Goal: Transaction & Acquisition: Purchase product/service

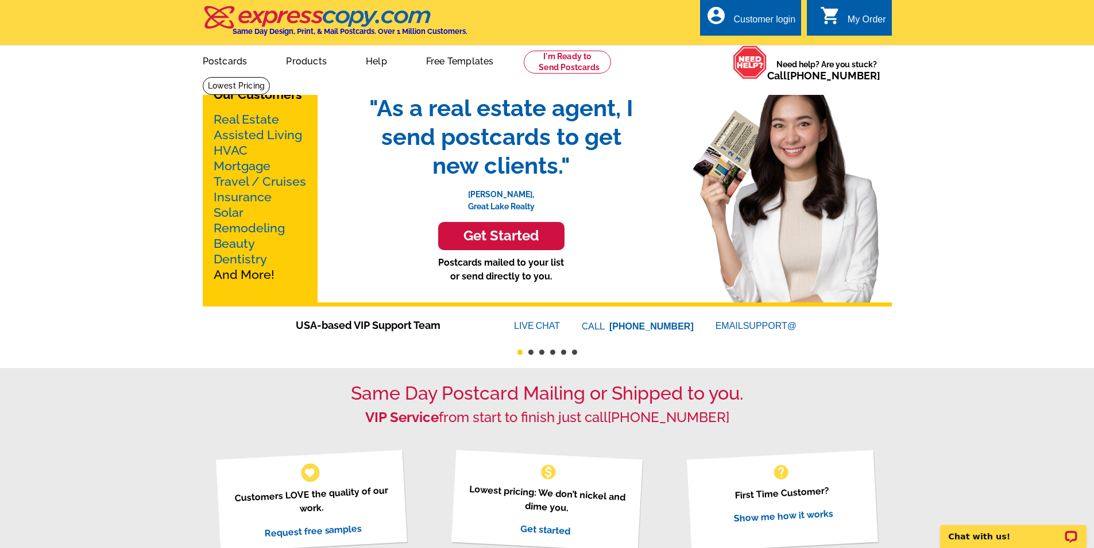
click at [532, 230] on h3 "Get Started" at bounding box center [502, 236] width 98 height 17
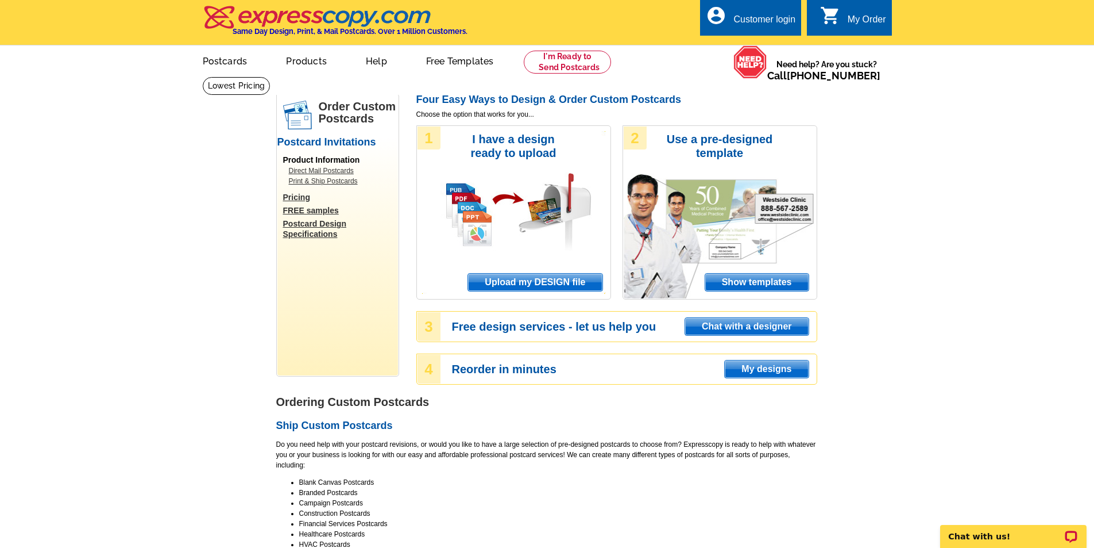
click at [529, 282] on span "Upload my DESIGN file" at bounding box center [535, 281] width 134 height 17
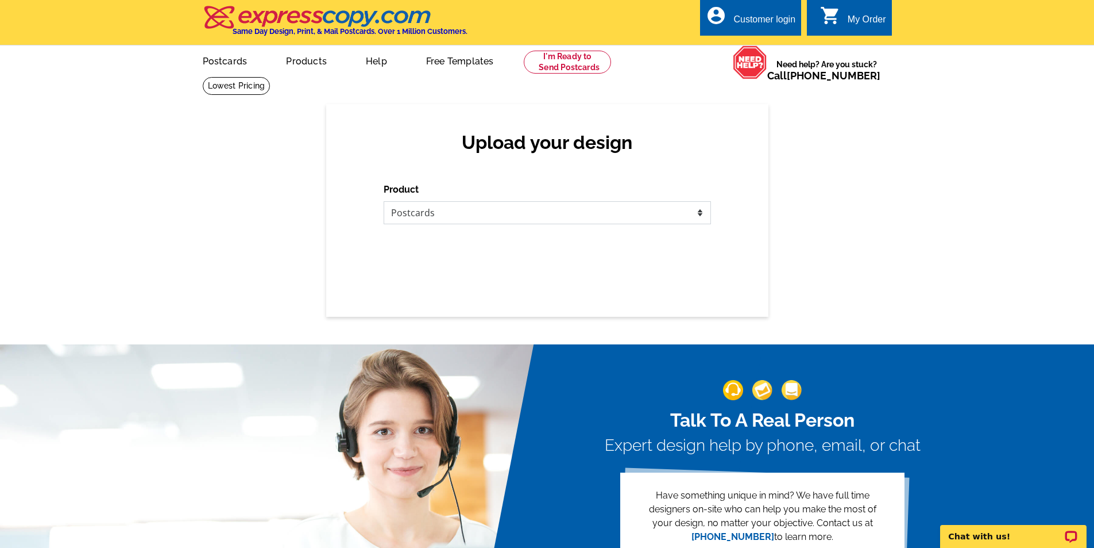
click at [401, 214] on select "Please select the type of file... Postcards Business Cards Letters and flyers G…" at bounding box center [547, 212] width 327 height 23
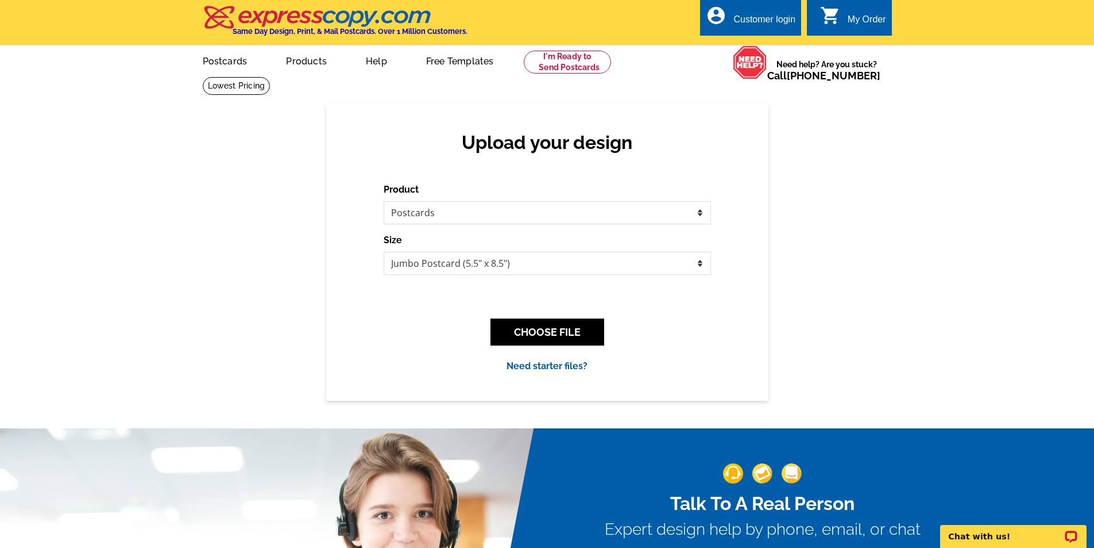
click at [444, 169] on div "Upload your design Product Please select the type of file... Postcards Business…" at bounding box center [547, 252] width 442 height 296
click at [545, 332] on button "CHOOSE FILE" at bounding box center [548, 331] width 114 height 27
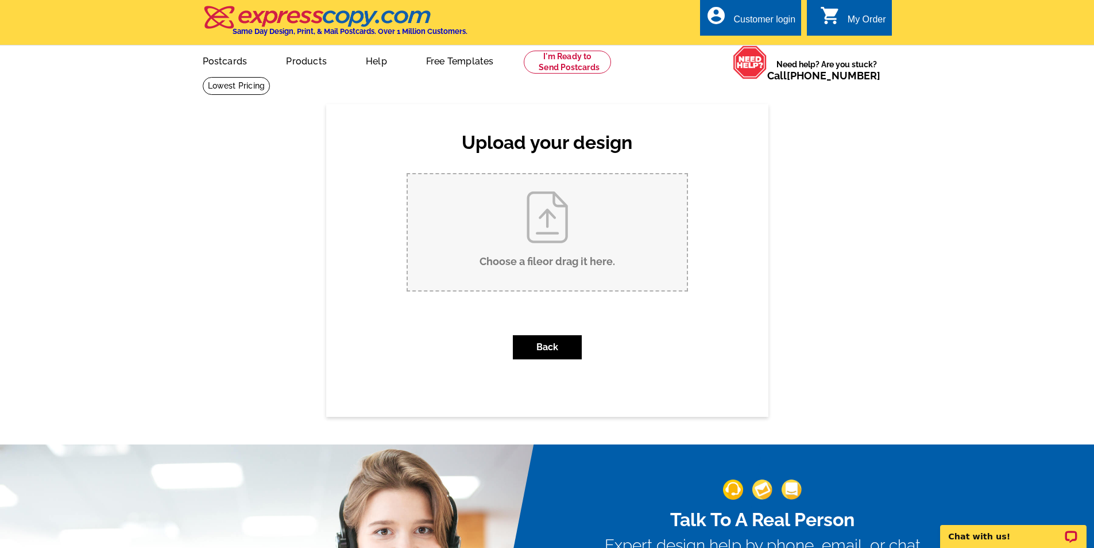
click at [546, 226] on input "Choose a file or drag it here ." at bounding box center [547, 232] width 279 height 116
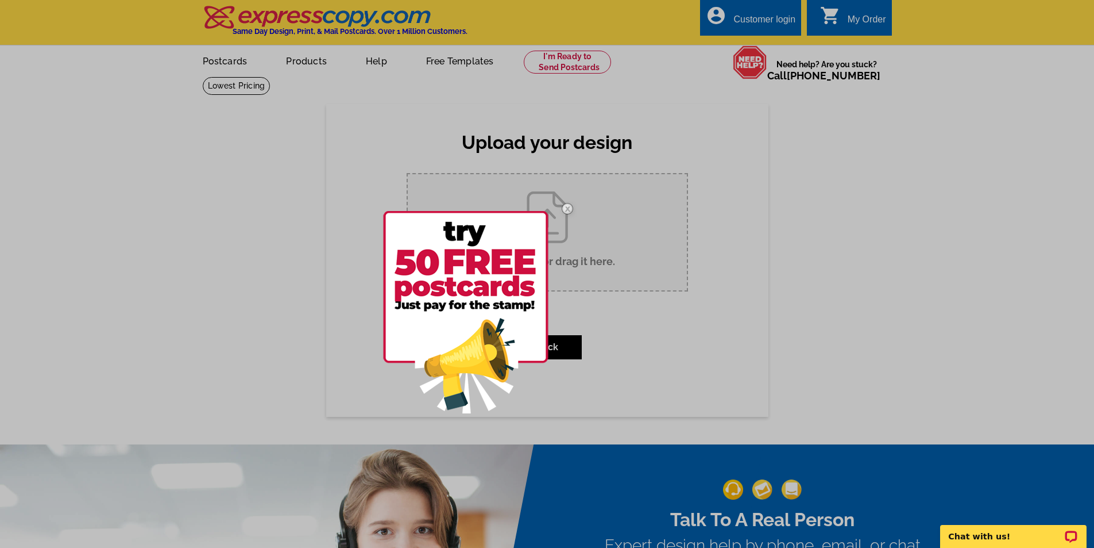
type input "C:\fakepath\Option 5 - New Listing 8.5X11 Bundle (Postcard (Landscape)).png"
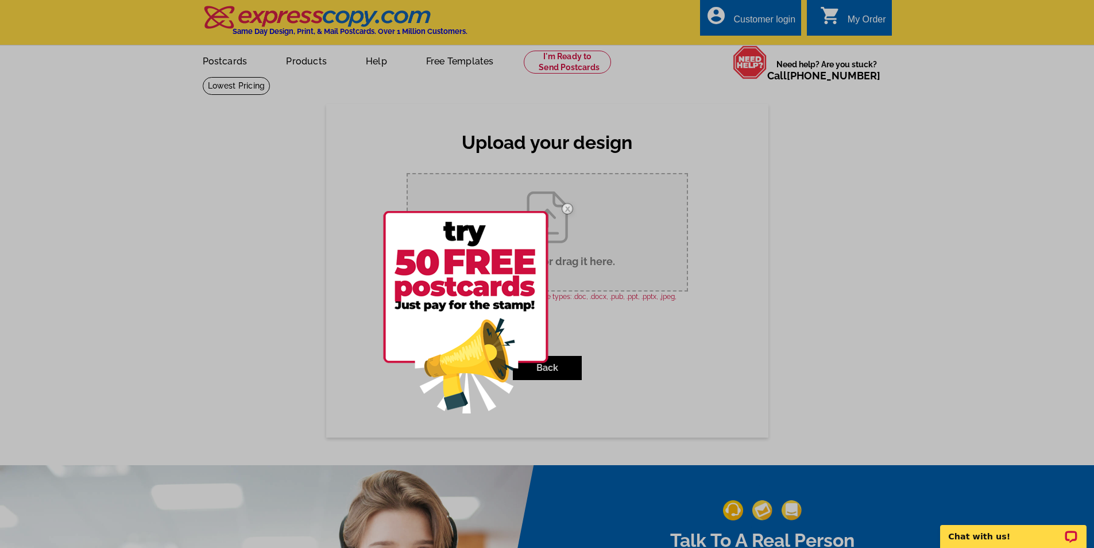
drag, startPoint x: 565, startPoint y: 205, endPoint x: 565, endPoint y: 214, distance: 9.2
click at [565, 206] on img at bounding box center [567, 208] width 33 height 33
